Goal: Task Accomplishment & Management: Use online tool/utility

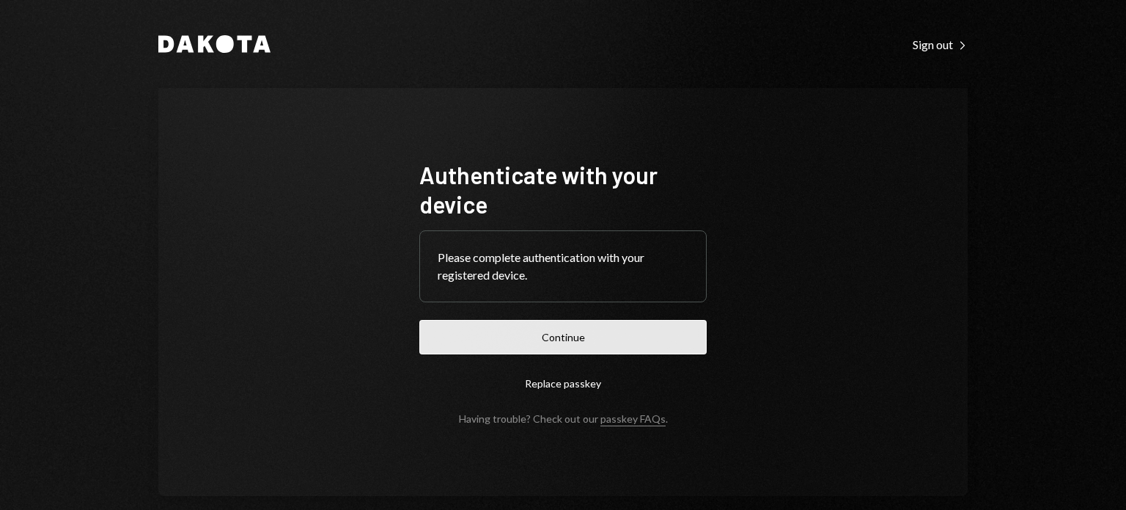
click at [551, 344] on button "Continue" at bounding box center [562, 337] width 287 height 34
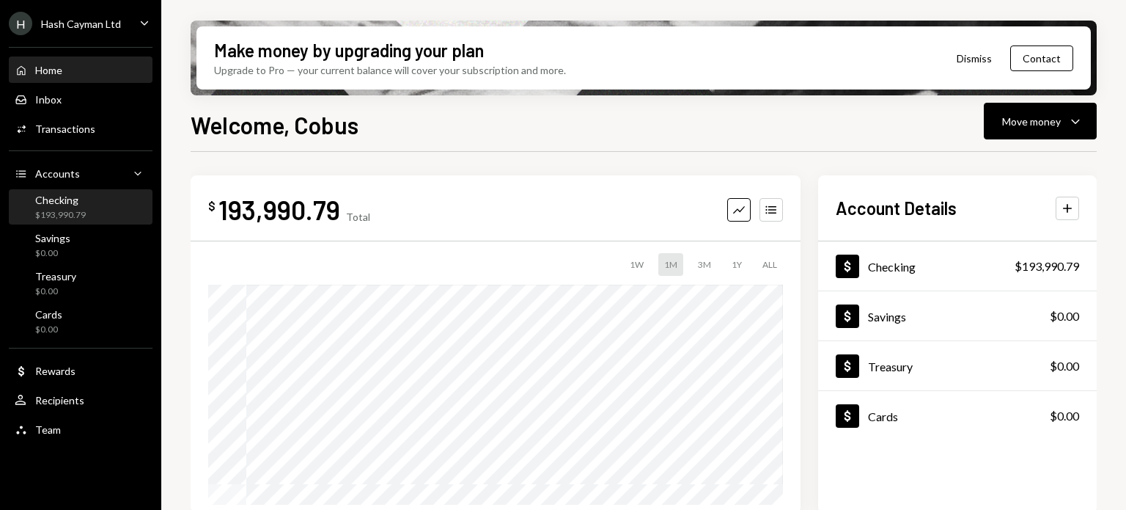
click at [59, 213] on div "$193,990.79" at bounding box center [60, 215] width 51 height 12
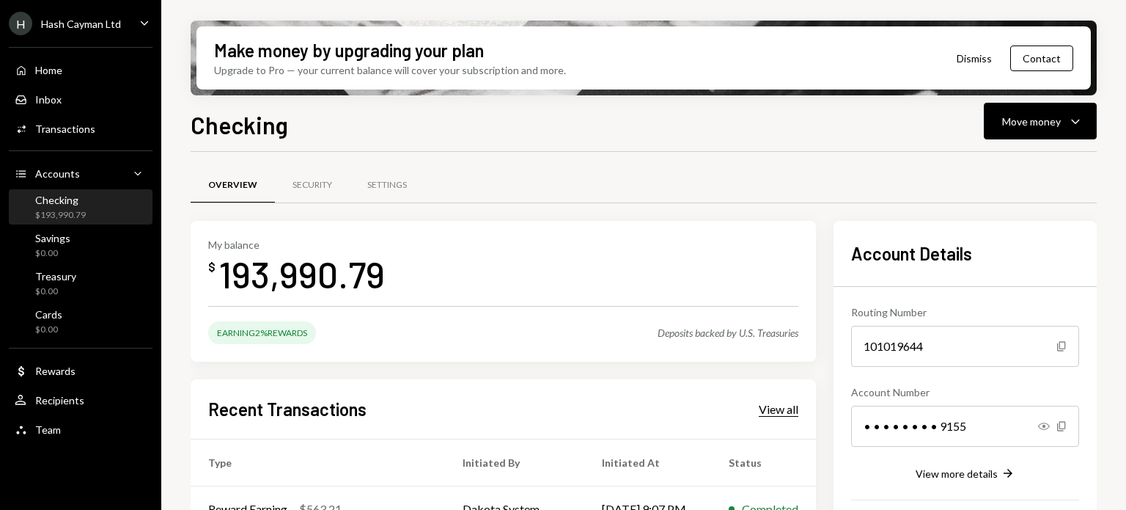
click at [799, 406] on div "View all" at bounding box center [779, 409] width 40 height 15
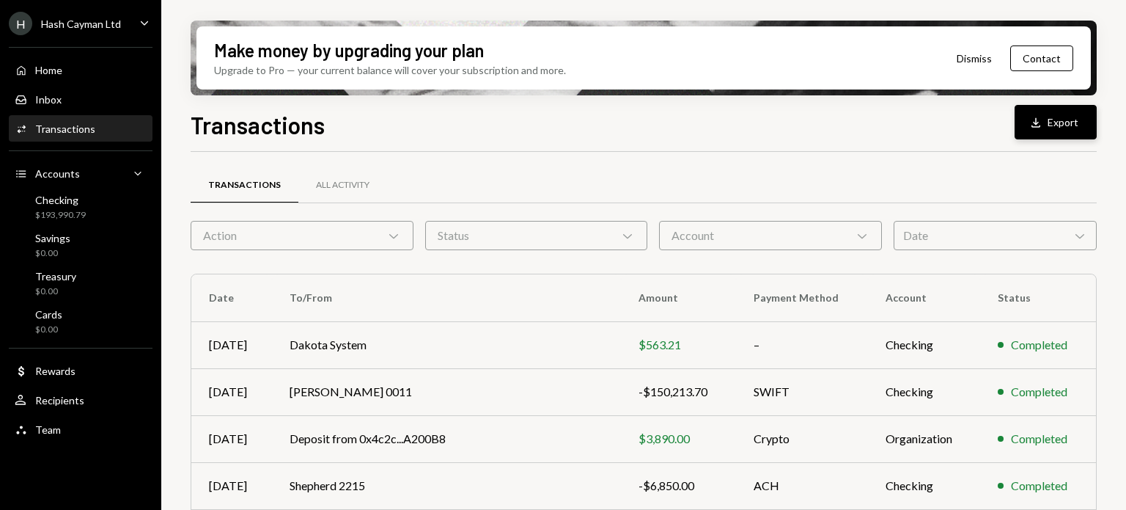
click at [1049, 128] on button "Download Export" at bounding box center [1056, 122] width 82 height 34
